Goal: Find specific page/section: Find specific page/section

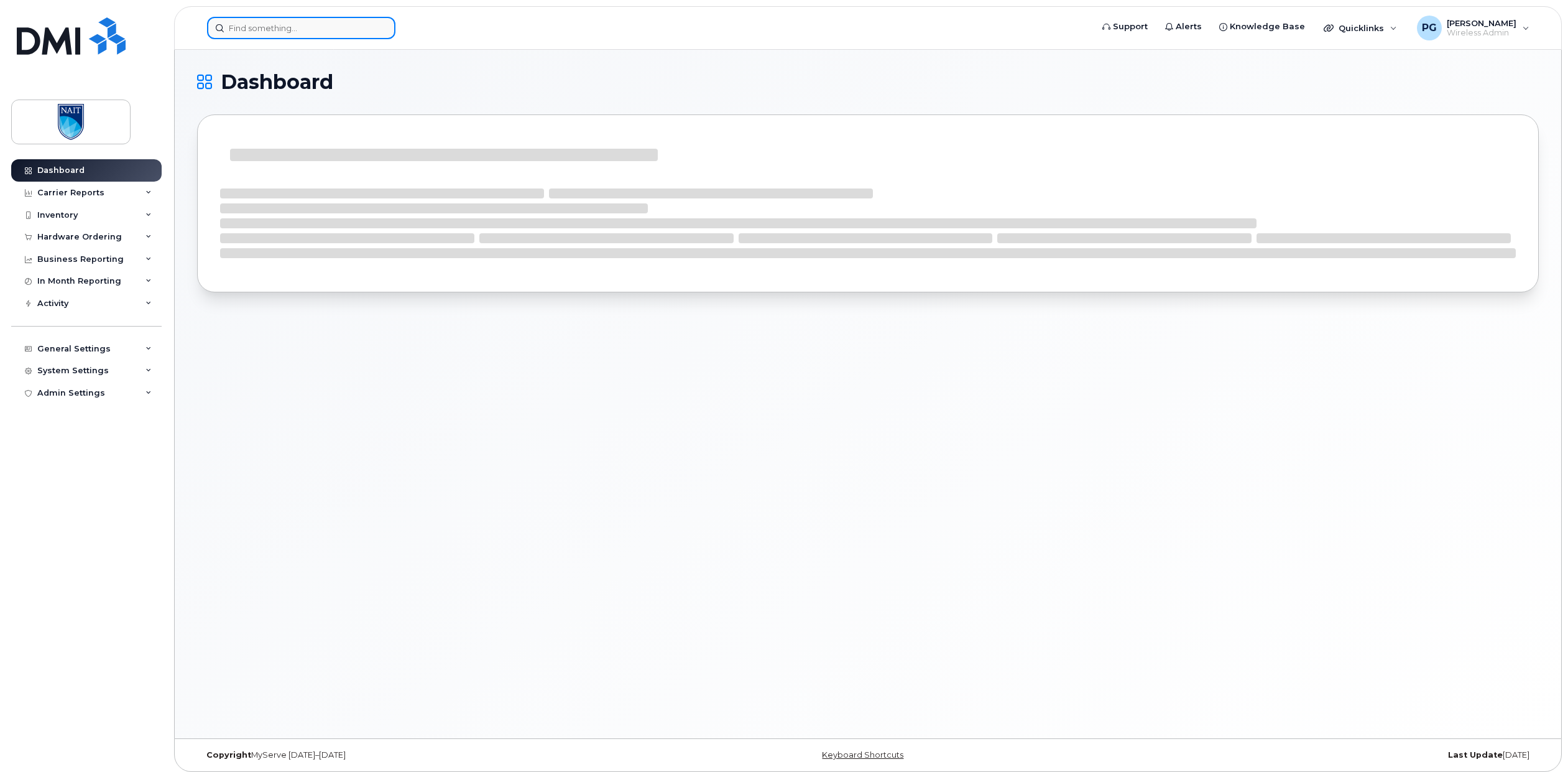
click at [274, 20] on input at bounding box center [302, 28] width 189 height 23
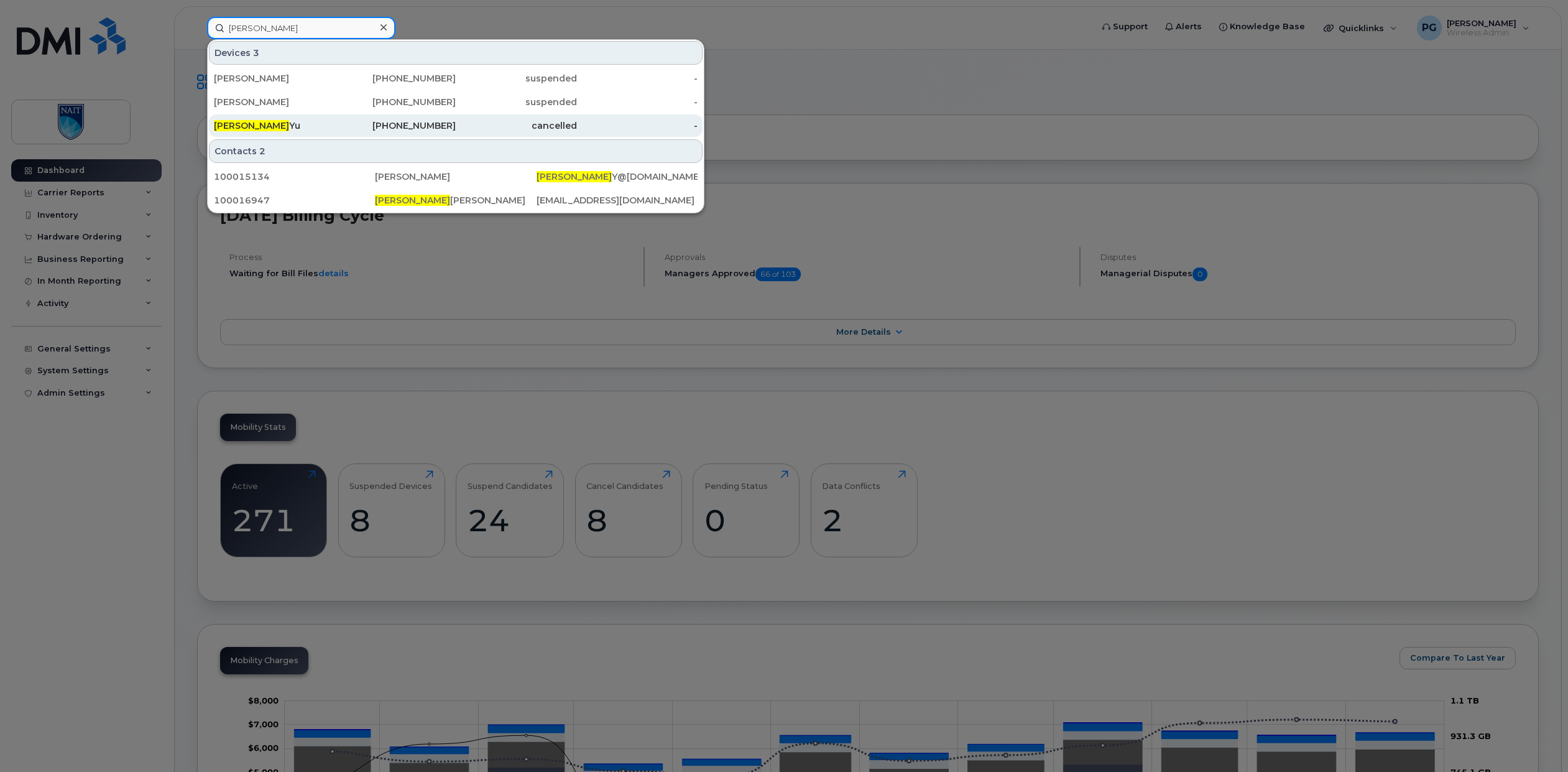
type input "[PERSON_NAME]"
click at [309, 122] on div "[PERSON_NAME]" at bounding box center [274, 126] width 122 height 12
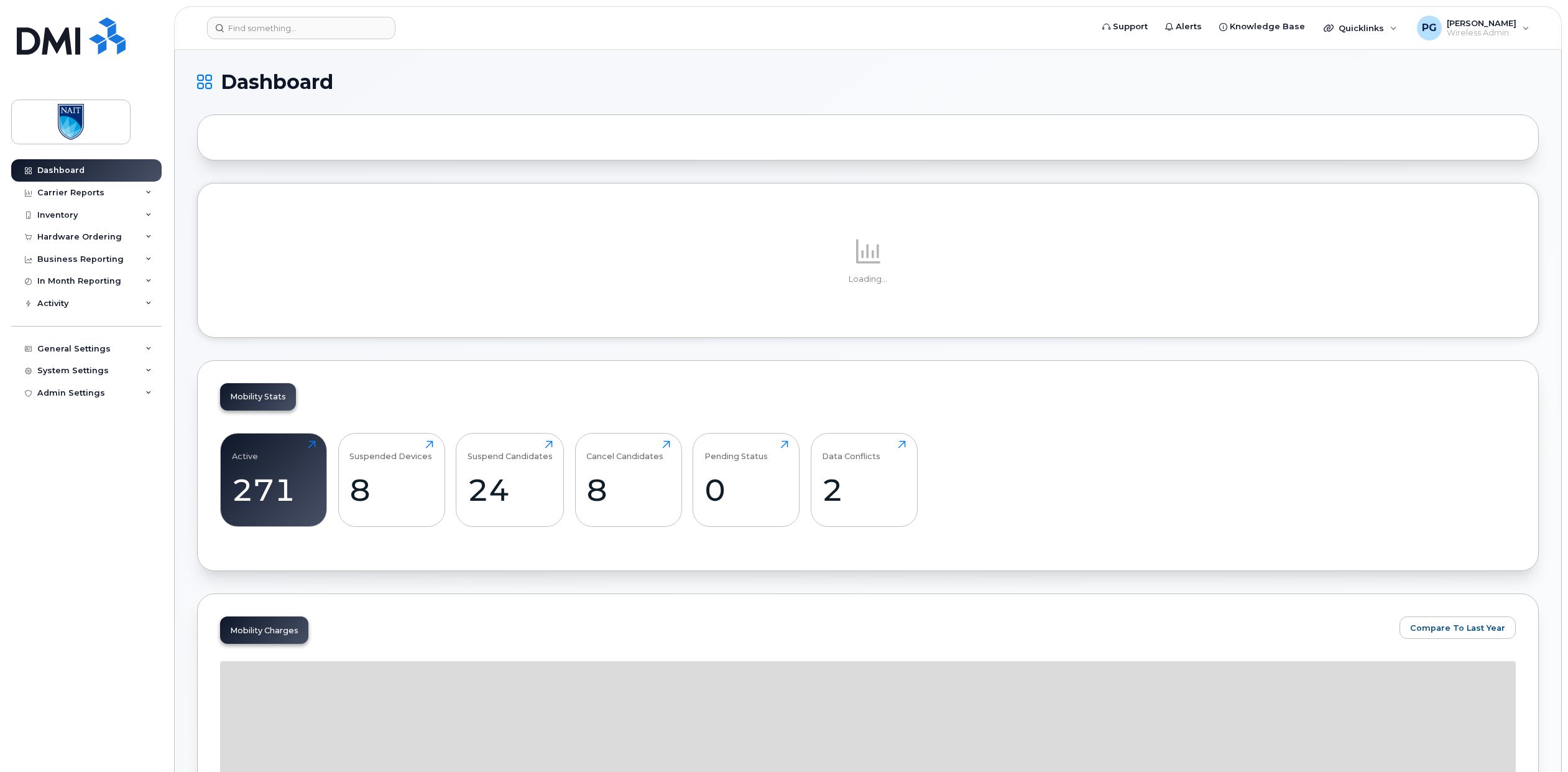
click at [343, 14] on header "Support Alerts Knowledge Base Quicklinks Suspend / Cancel Device Change SIM Car…" at bounding box center [867, 28] width 1388 height 44
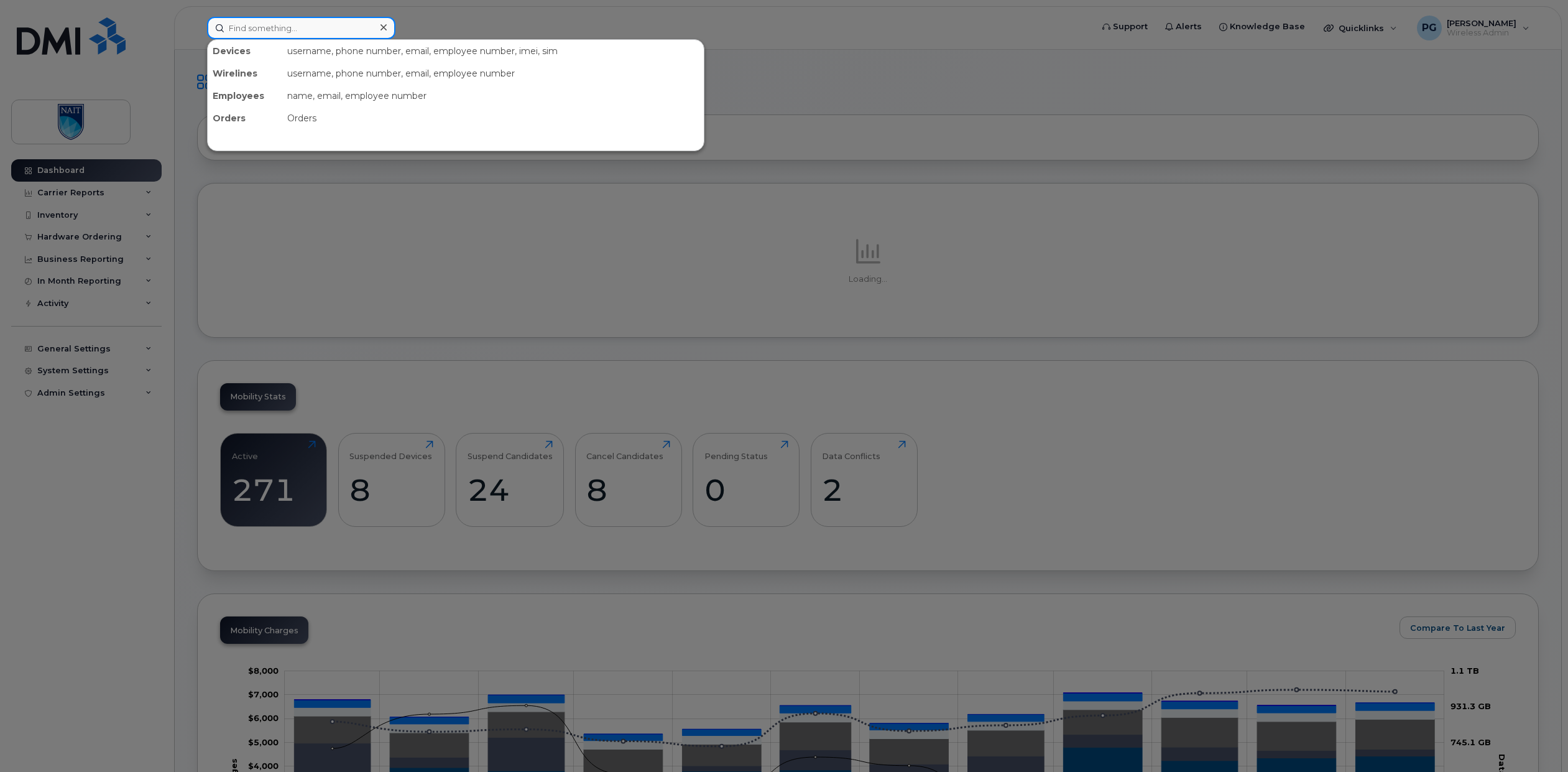
click at [358, 20] on input at bounding box center [302, 28] width 189 height 23
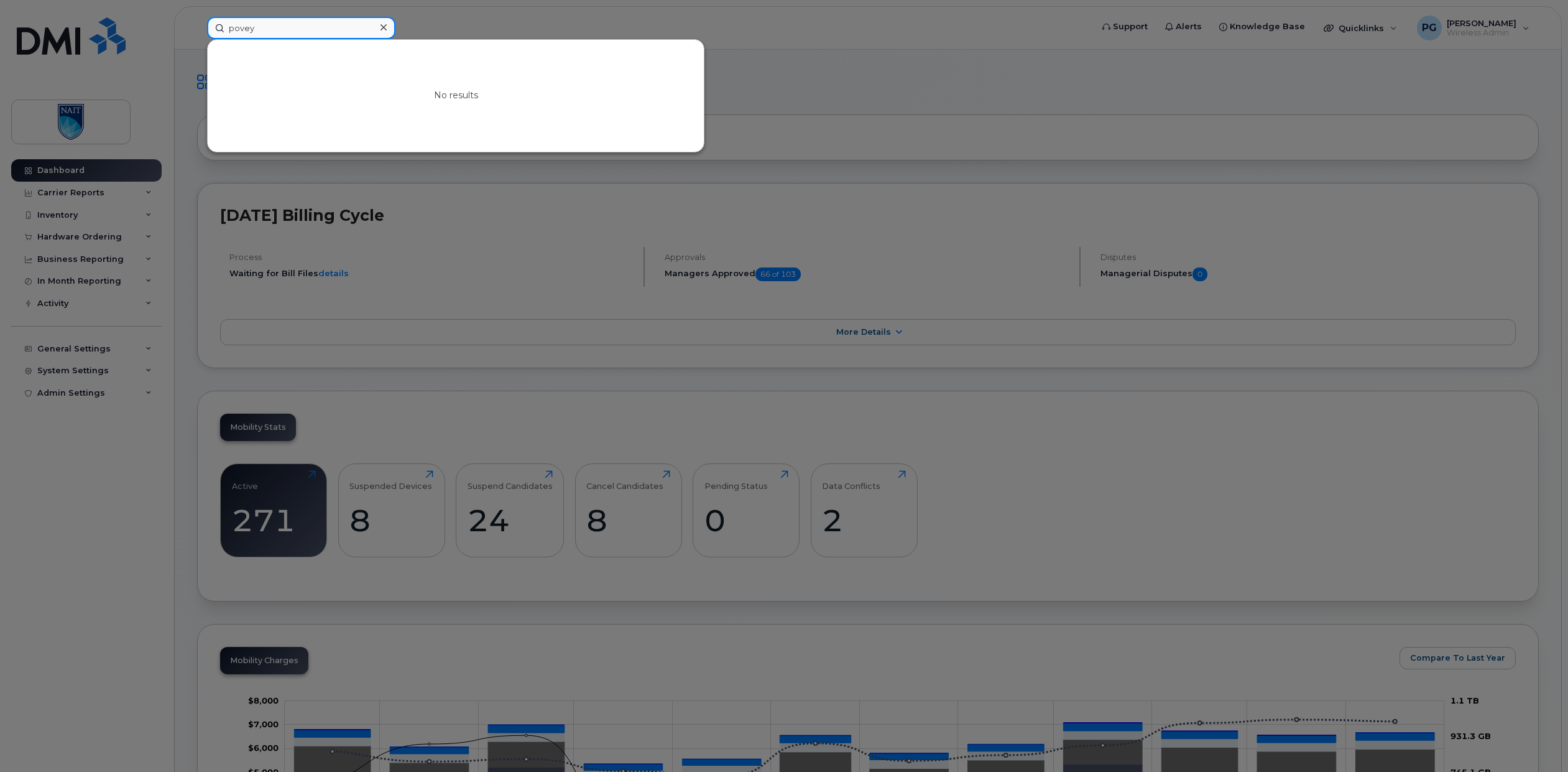
type input "povey"
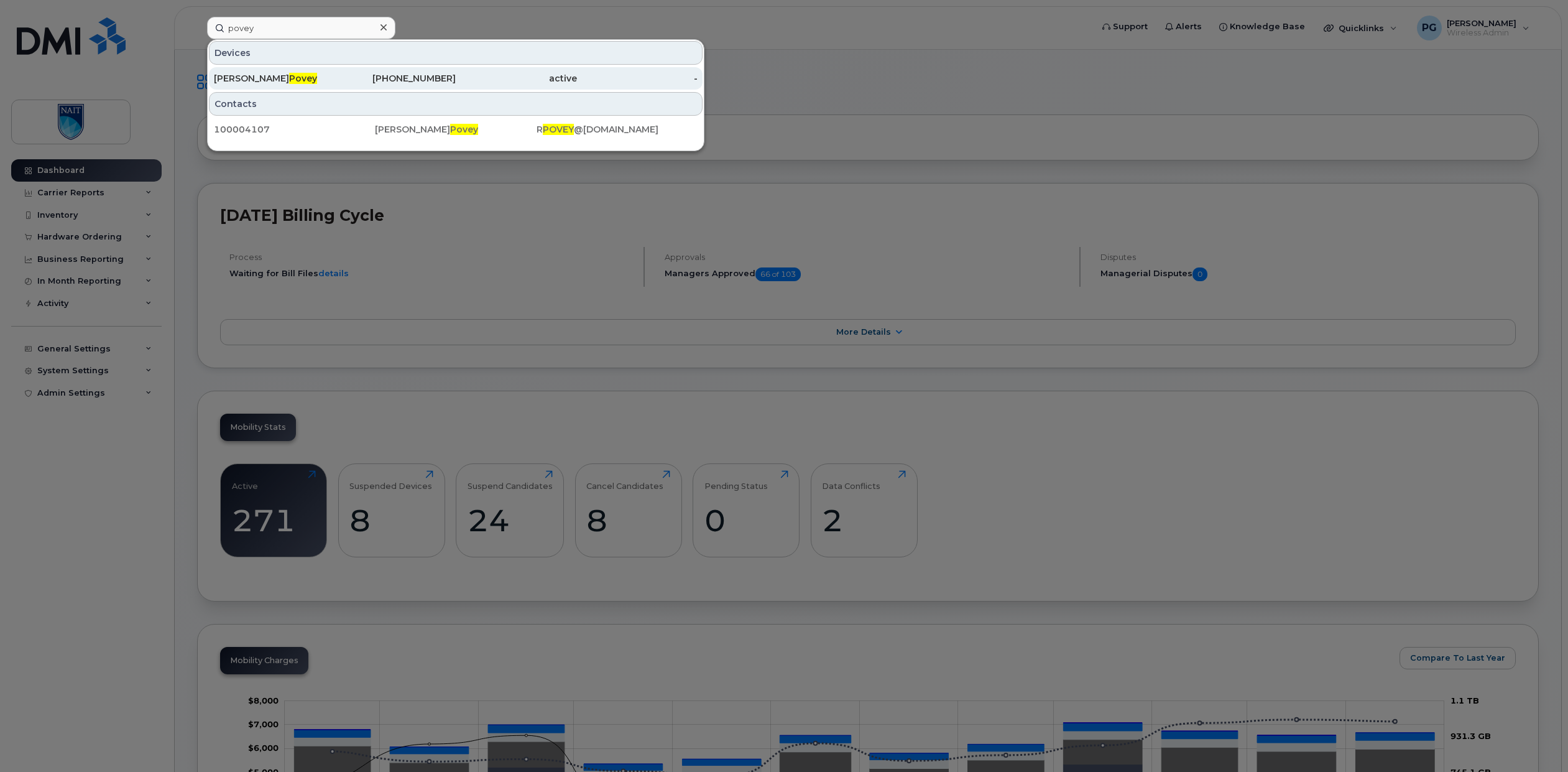
click at [300, 78] on div "Rob Povey" at bounding box center [274, 79] width 122 height 12
